Goal: Task Accomplishment & Management: Manage account settings

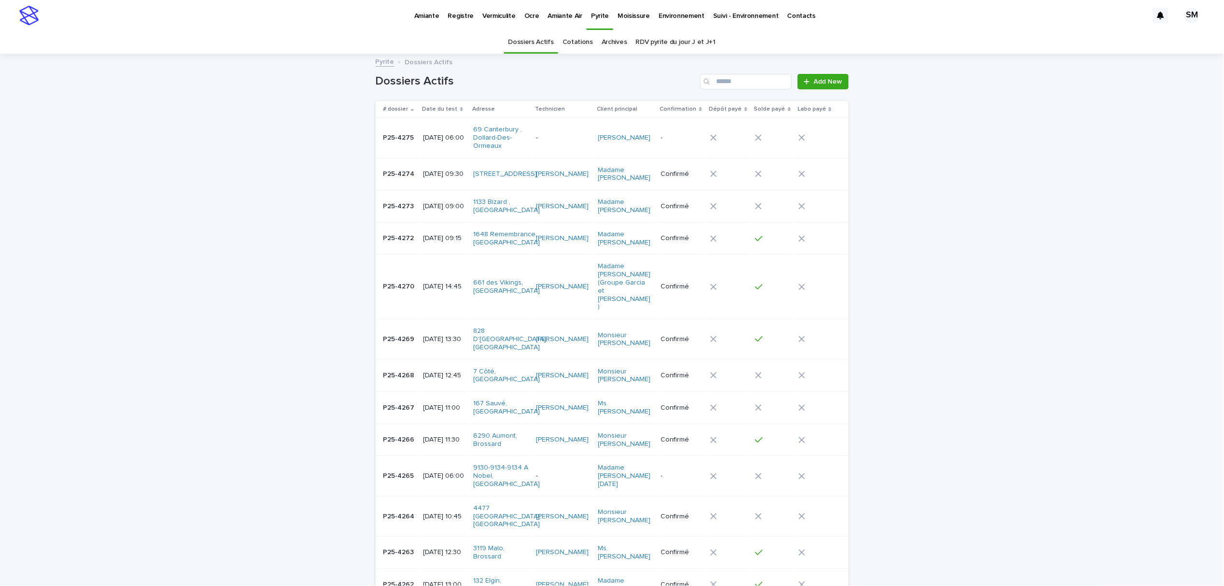
click at [430, 18] on p "Amiante" at bounding box center [426, 10] width 25 height 20
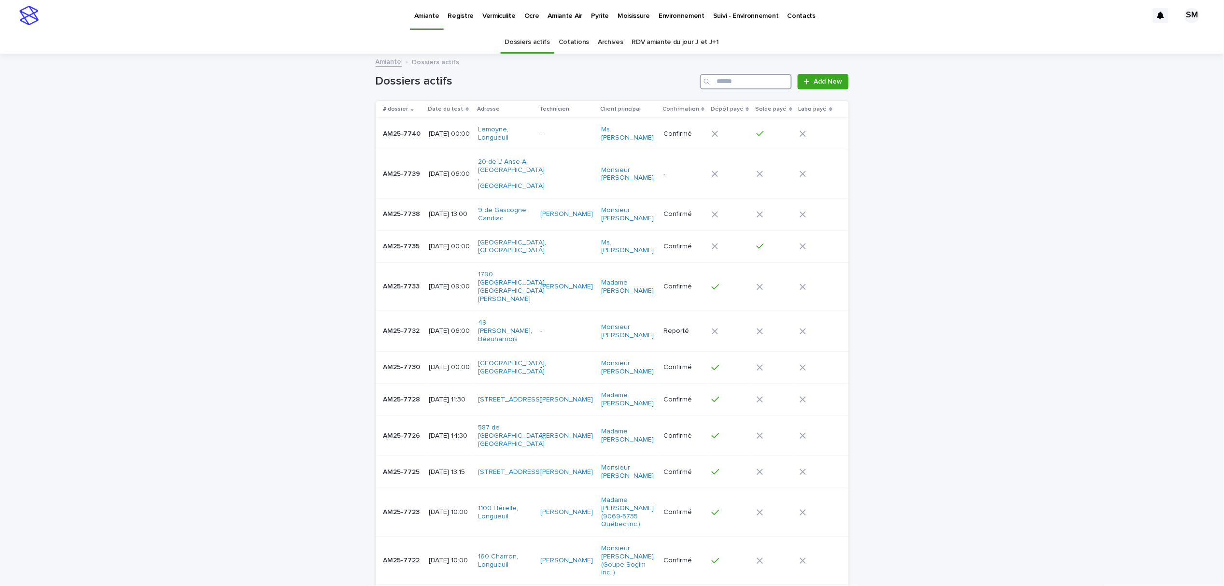
click at [737, 83] on input "Search" at bounding box center [746, 81] width 92 height 15
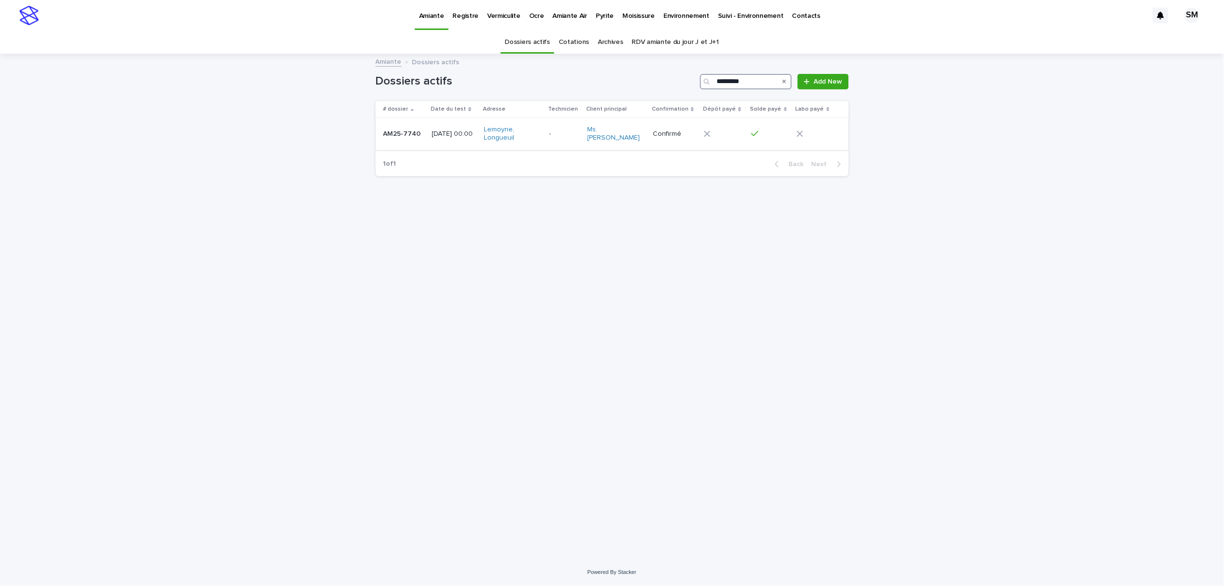
type input "*********"
click at [383, 142] on td "AM25-7740 AM25-7740" at bounding box center [402, 134] width 53 height 32
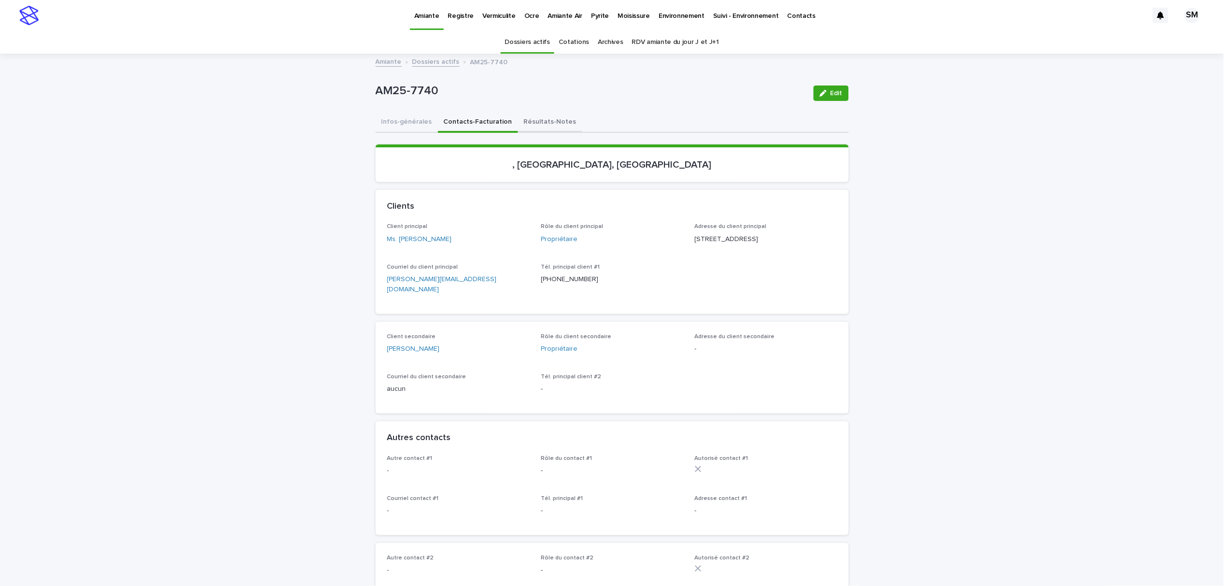
click at [528, 125] on button "Résultats-Notes" at bounding box center [550, 122] width 64 height 20
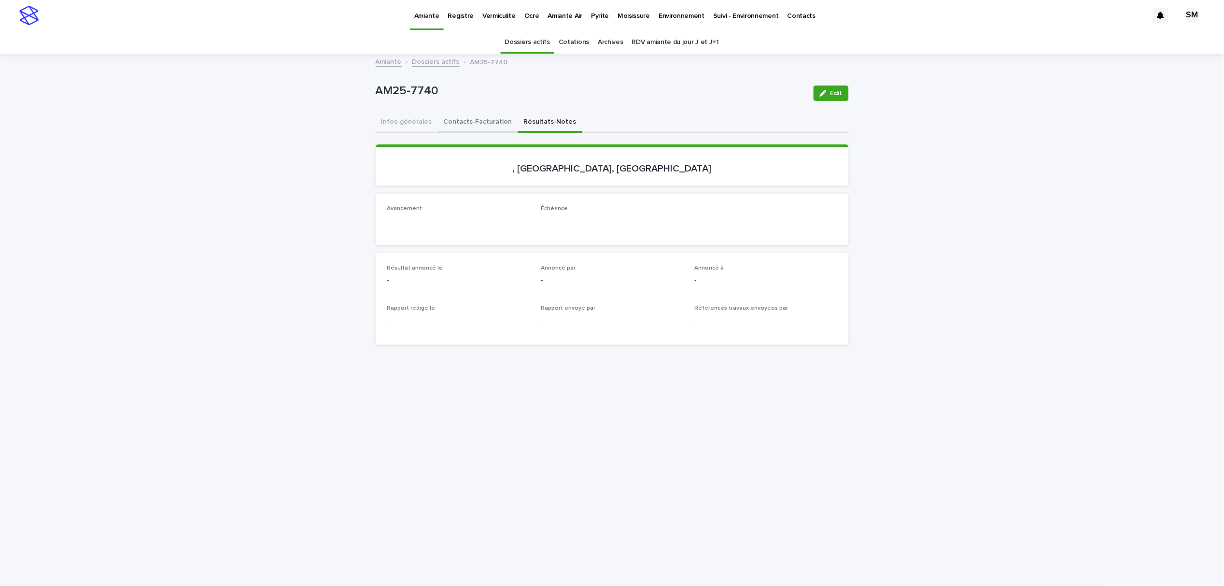
click at [469, 117] on button "Contacts-Facturation" at bounding box center [478, 122] width 80 height 20
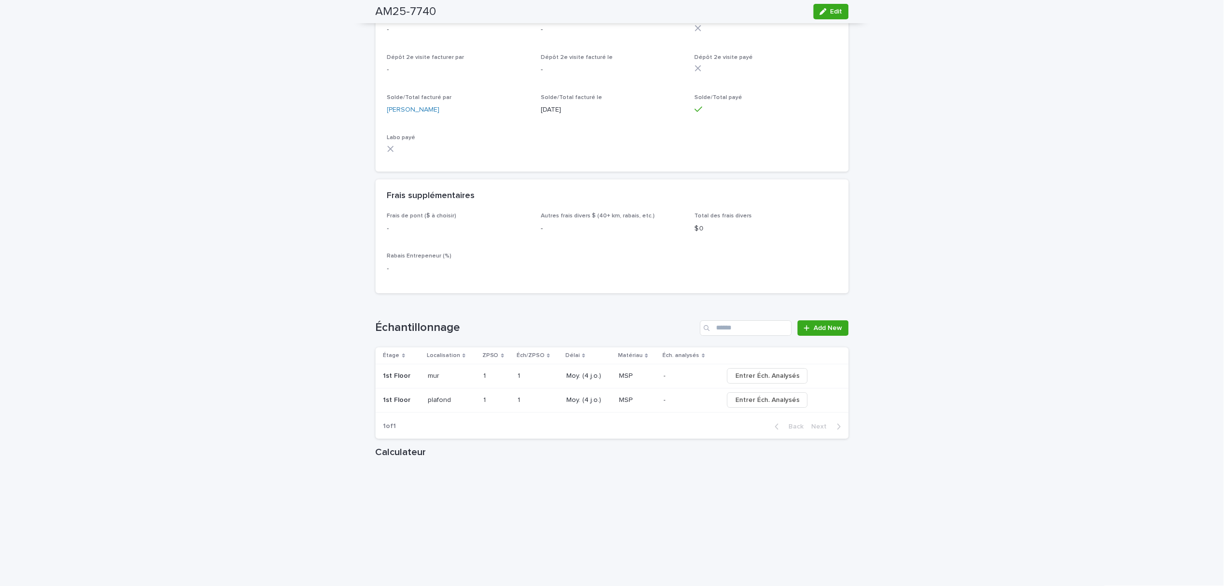
scroll to position [965, 0]
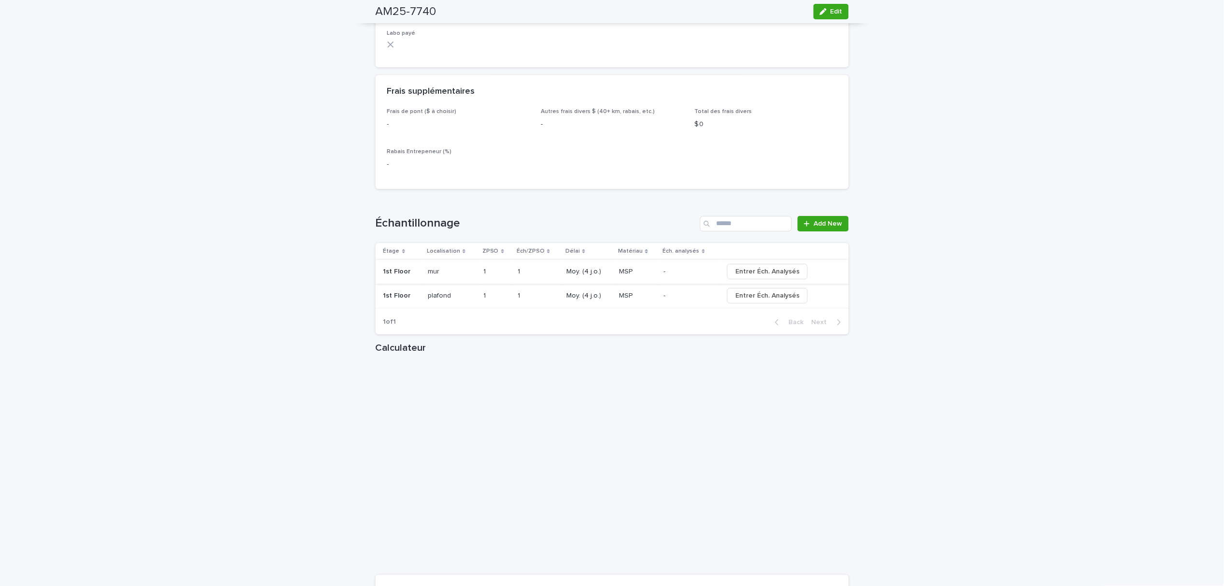
click at [762, 268] on span "Entrer Éch. Analysés" at bounding box center [767, 271] width 64 height 10
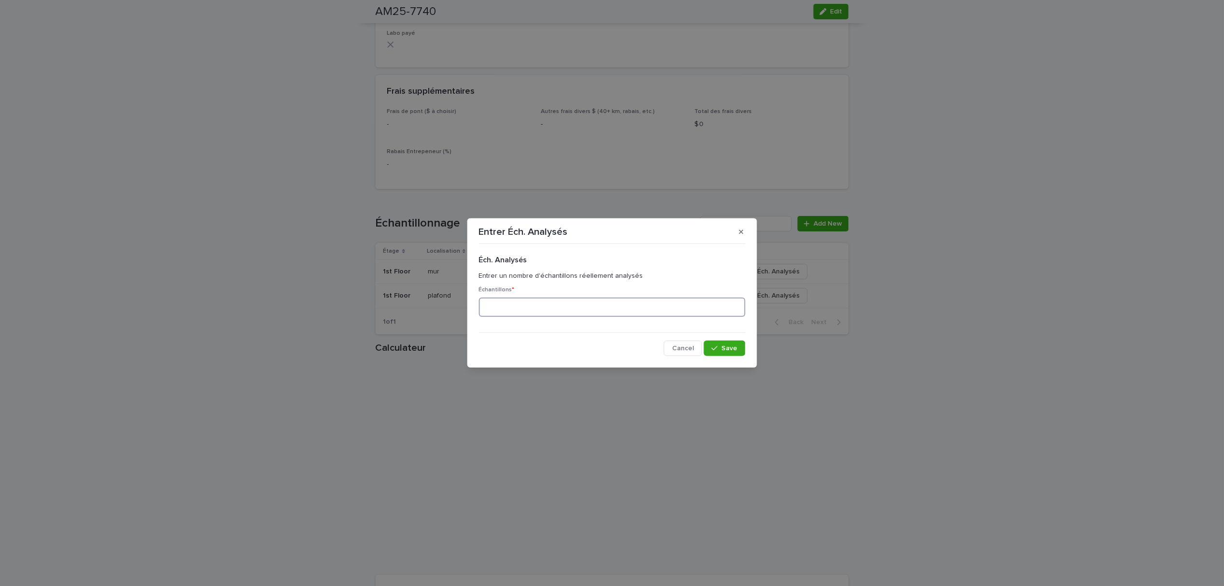
click at [597, 300] on input at bounding box center [612, 306] width 266 height 19
type input "*"
click at [728, 360] on section "Entrer Éch. Analysés Éch. Analysés Entrer un nombre d'échantillons réellement a…" at bounding box center [612, 292] width 290 height 149
click at [725, 348] on span "Save" at bounding box center [730, 348] width 16 height 7
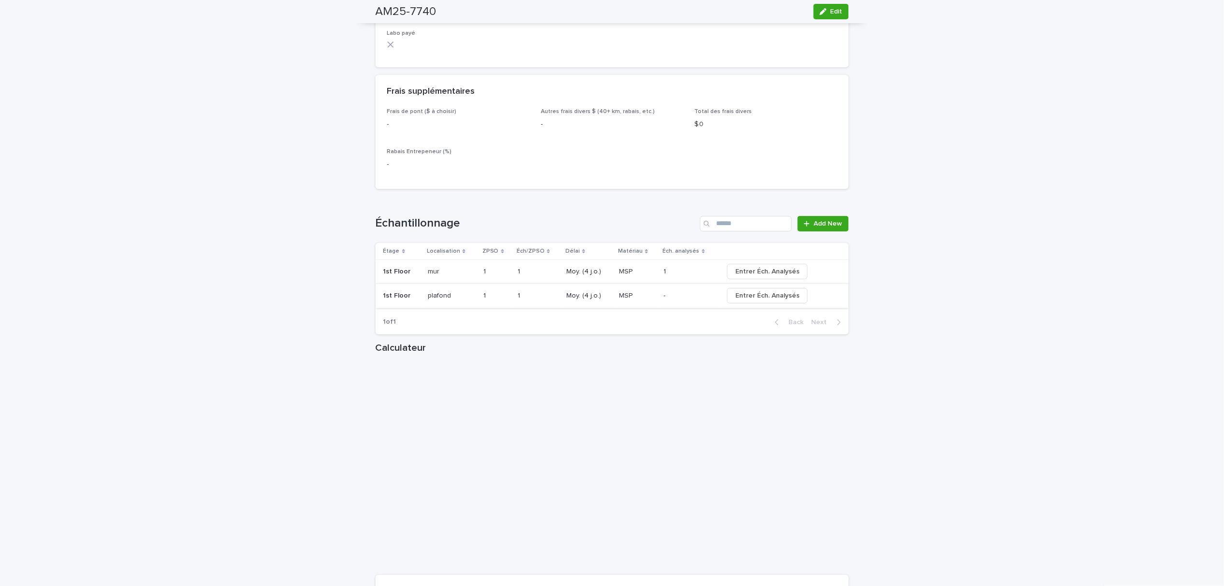
click at [762, 296] on span "Entrer Éch. Analysés" at bounding box center [767, 296] width 64 height 10
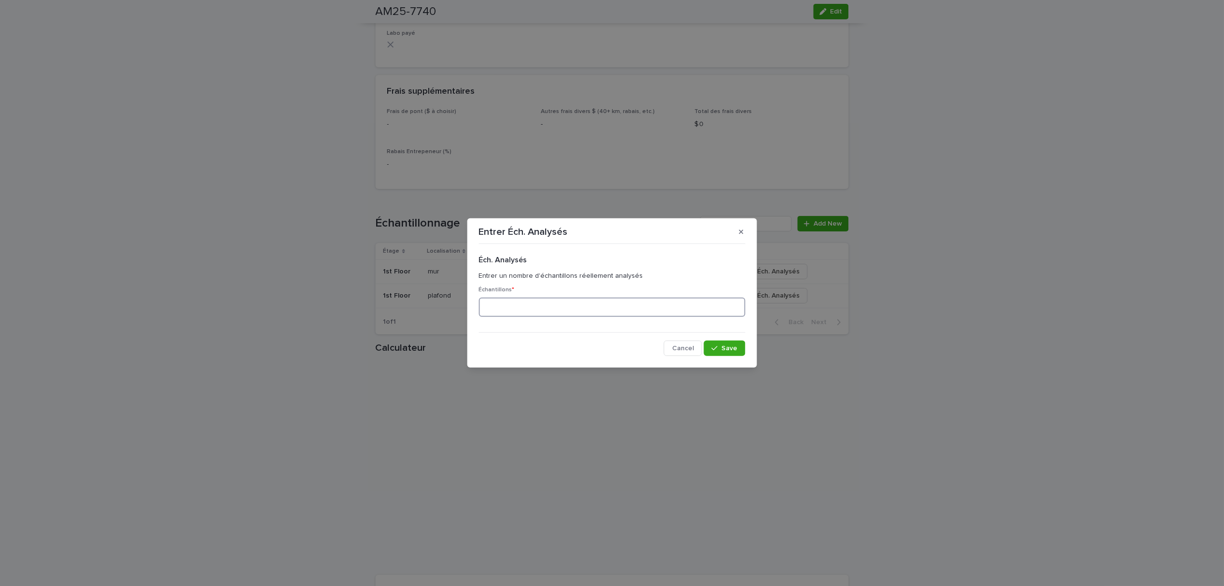
click at [608, 304] on input at bounding box center [612, 306] width 266 height 19
type input "*"
click at [715, 349] on icon "button" at bounding box center [714, 348] width 6 height 4
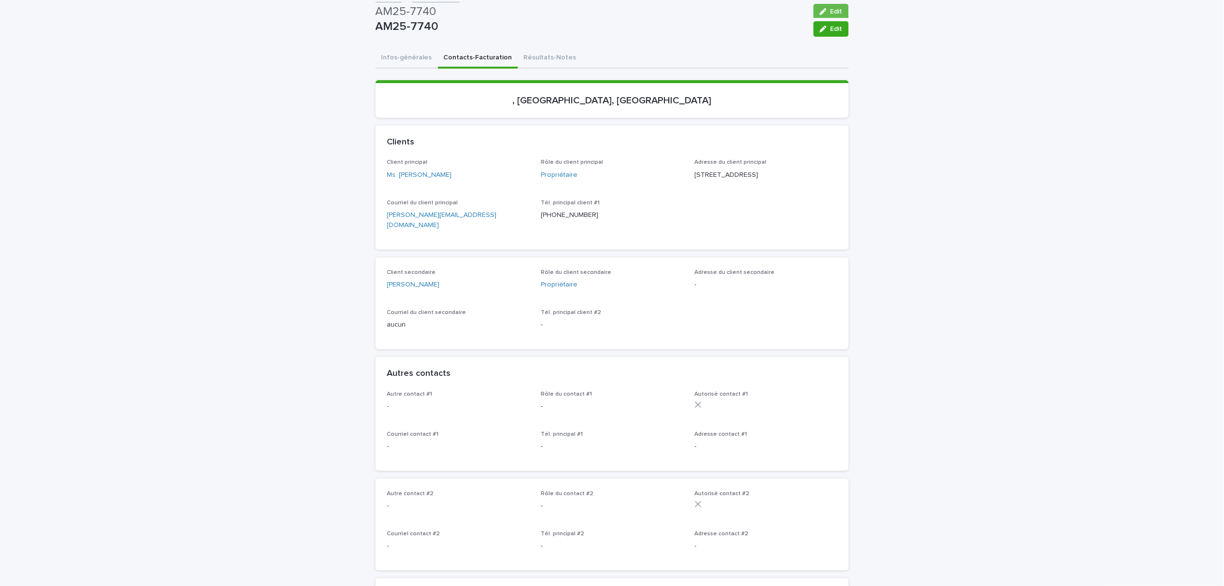
scroll to position [0, 0]
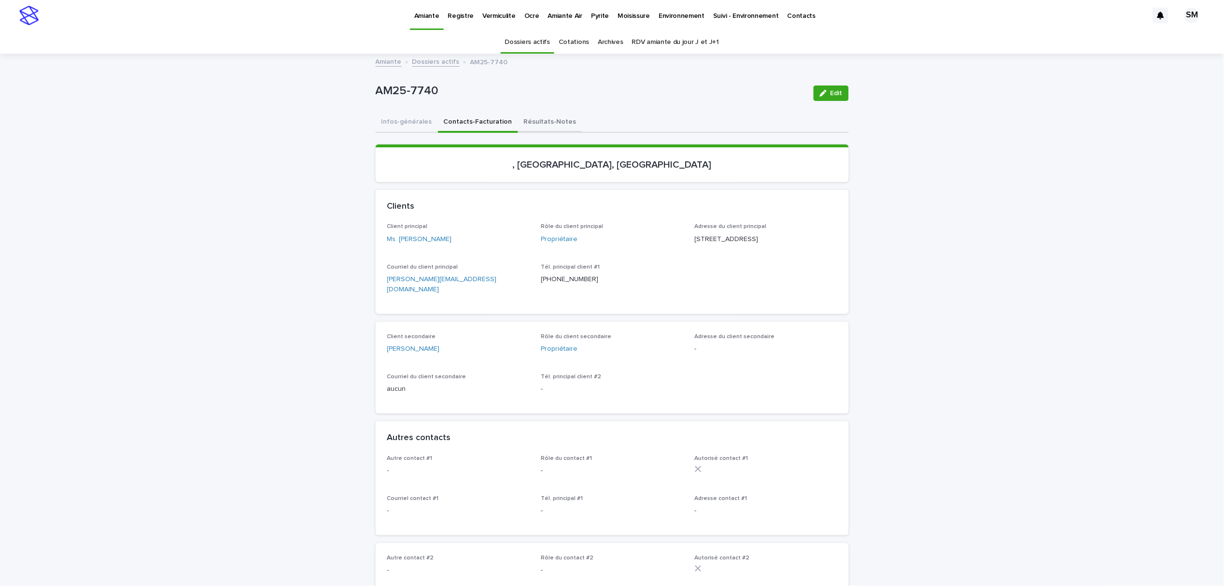
click at [548, 127] on button "Résultats-Notes" at bounding box center [550, 122] width 64 height 20
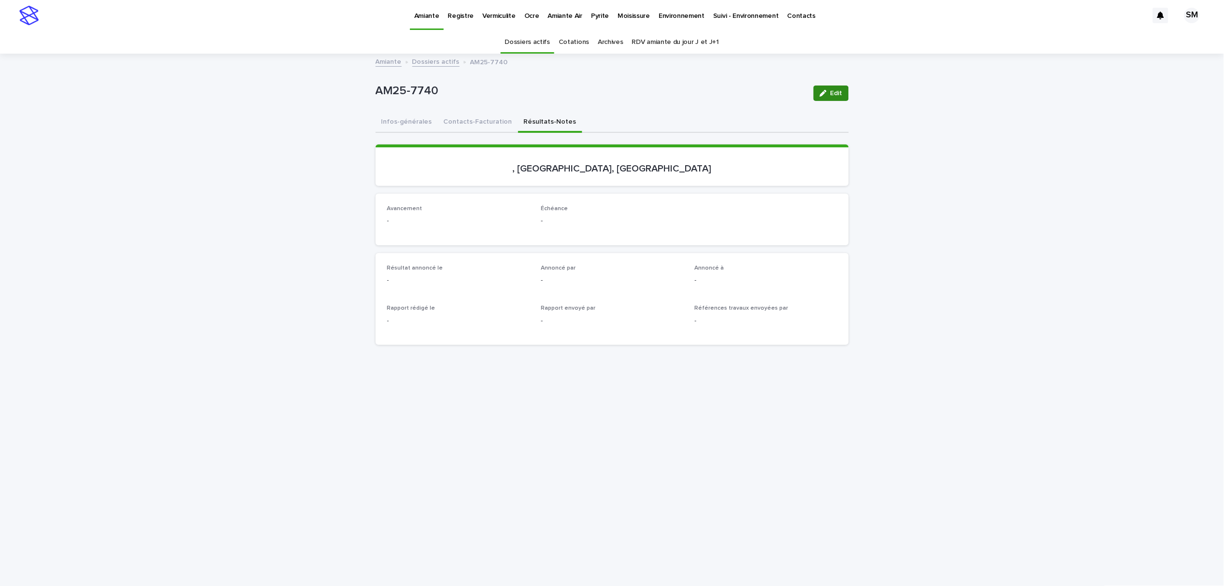
click at [827, 97] on button "Edit" at bounding box center [830, 92] width 35 height 15
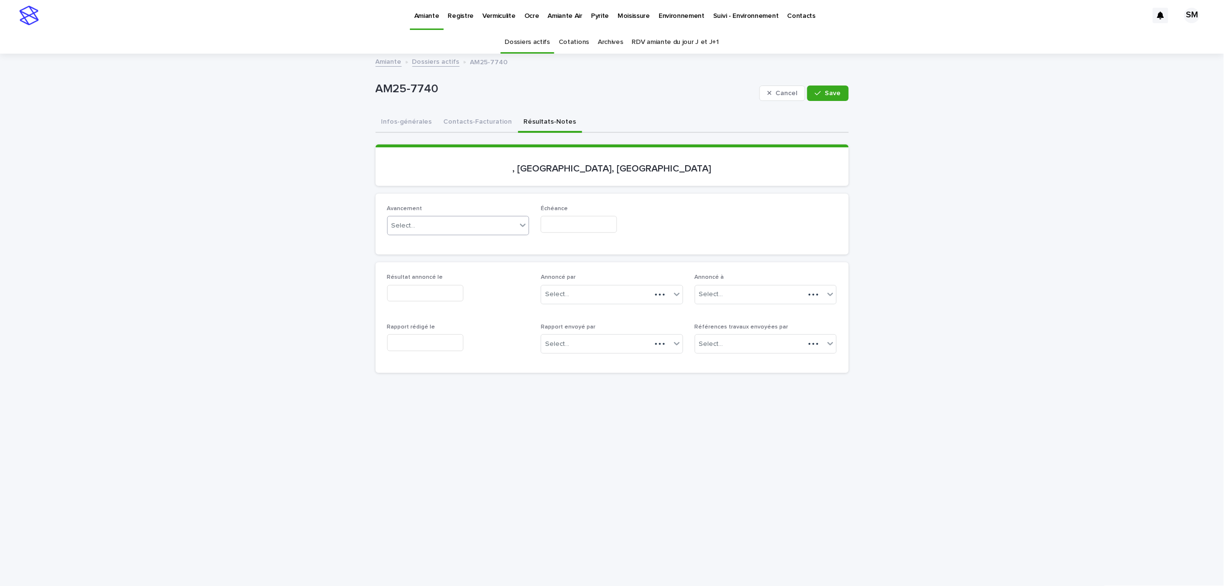
click at [446, 218] on div "Select..." at bounding box center [452, 226] width 129 height 16
click at [415, 240] on span "en-attente" at bounding box center [405, 242] width 36 height 11
click at [554, 227] on input "text" at bounding box center [579, 224] width 76 height 17
click at [567, 160] on div "21" at bounding box center [567, 160] width 13 height 13
type input "**********"
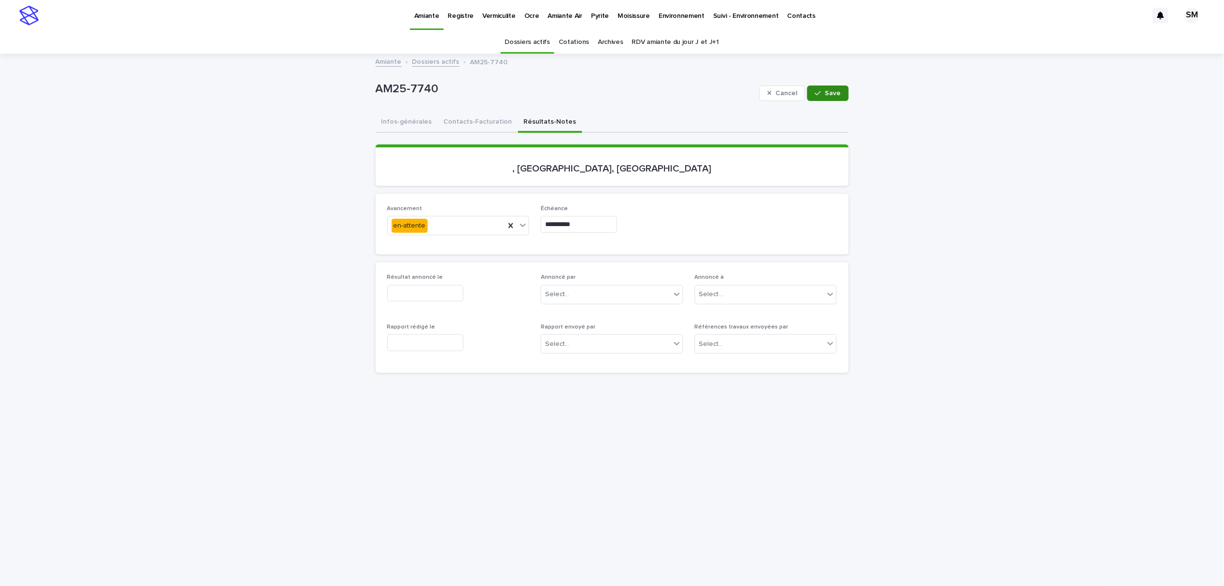
click at [821, 98] on button "Save" at bounding box center [827, 92] width 41 height 15
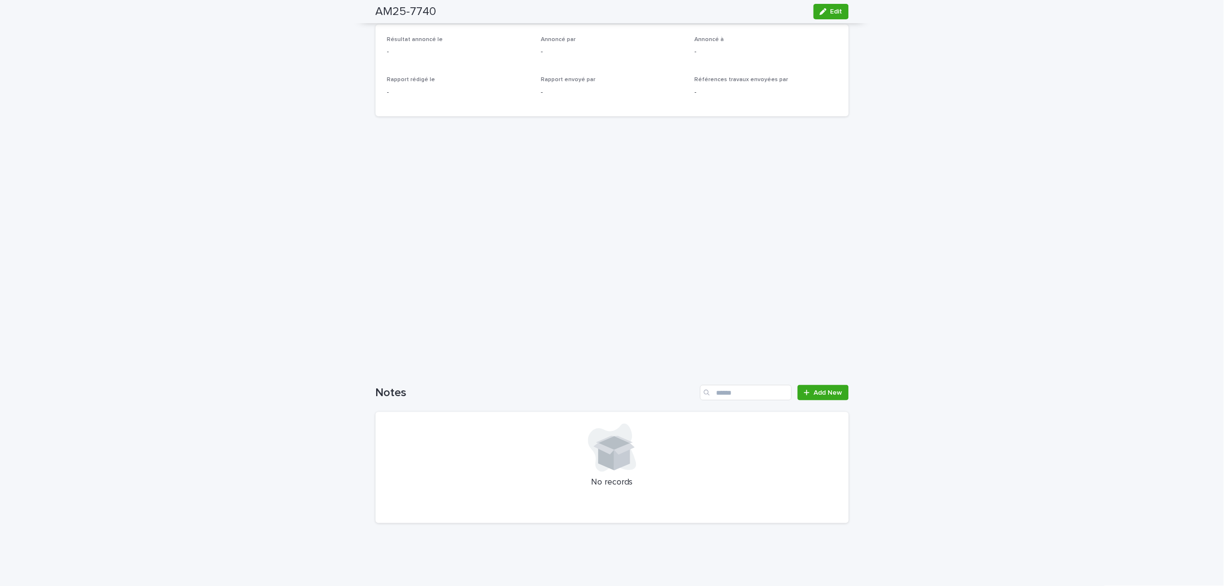
scroll to position [251, 0]
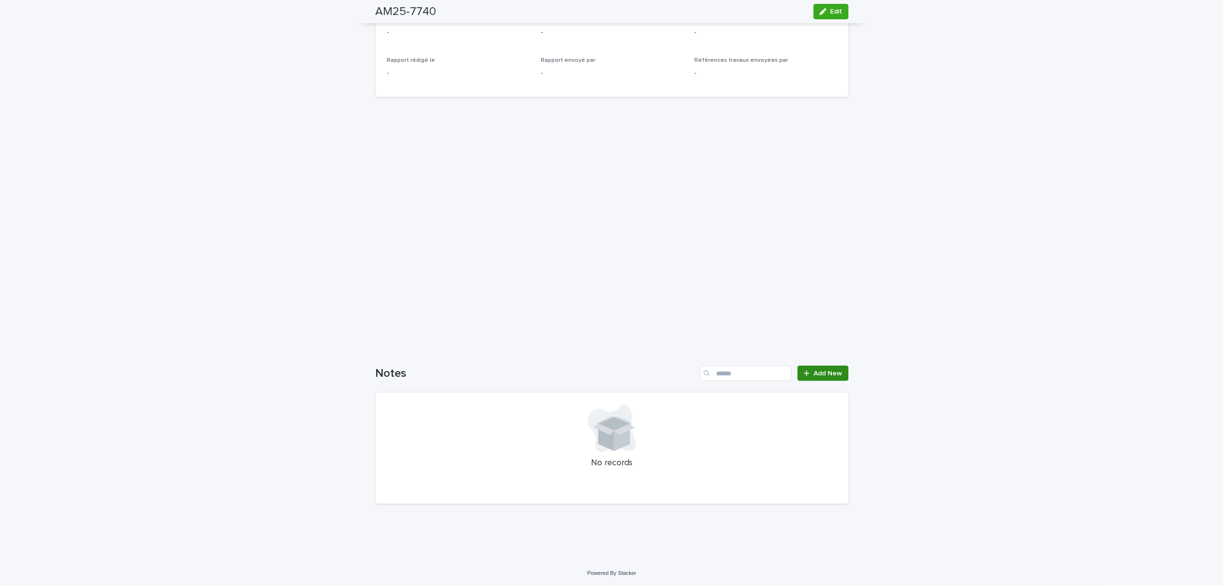
click at [815, 377] on link "Add New" at bounding box center [822, 372] width 51 height 15
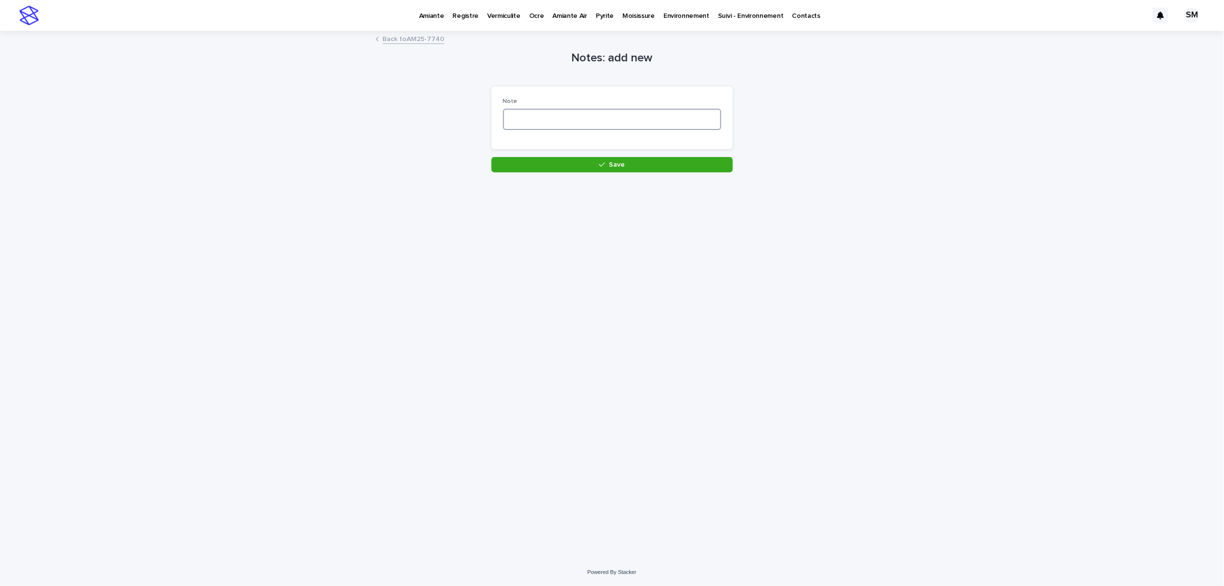
click at [546, 117] on textarea at bounding box center [612, 119] width 218 height 21
type textarea "*"
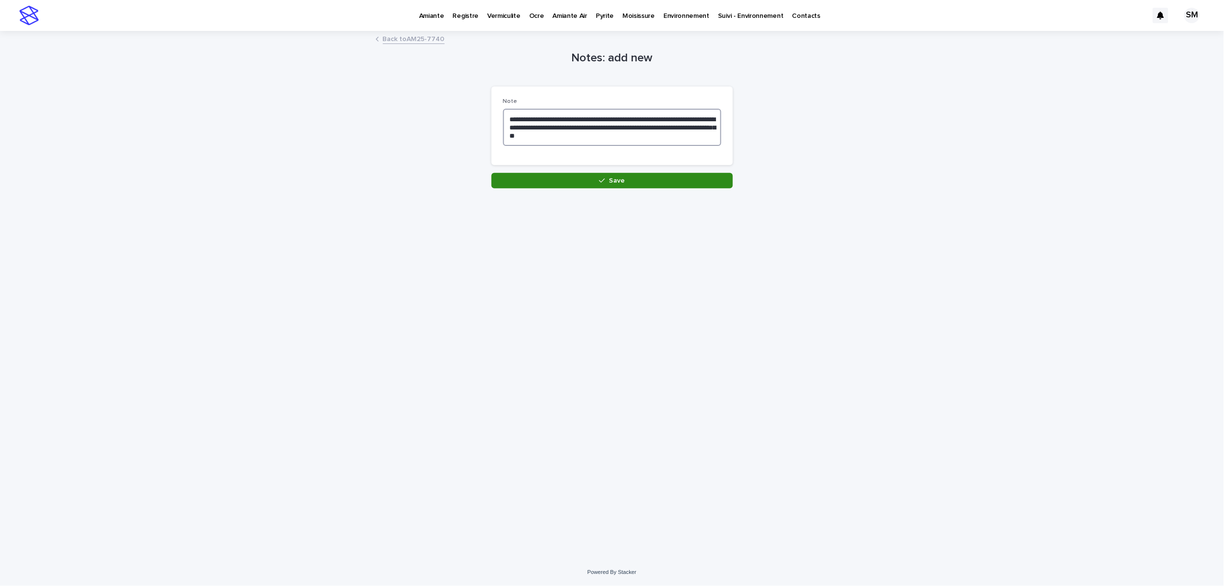
type textarea "**********"
click at [603, 180] on icon "button" at bounding box center [602, 180] width 6 height 7
